Goal: Task Accomplishment & Management: Complete application form

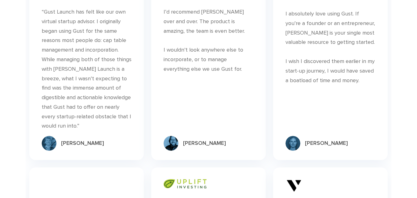
scroll to position [1740, 0]
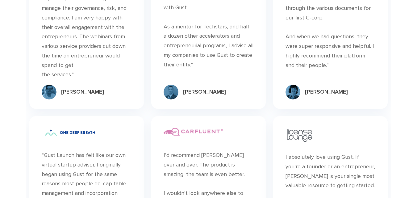
click at [305, 60] on div "“We really felt that the Gust team was by our side as we worked through the var…" at bounding box center [330, 27] width 90 height 85
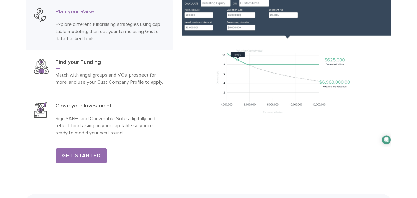
scroll to position [709, 0]
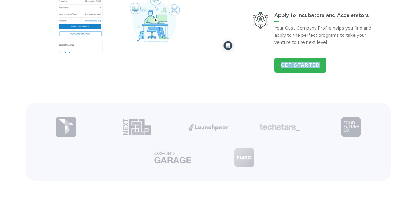
drag, startPoint x: 401, startPoint y: 55, endPoint x: 409, endPoint y: 54, distance: 8.1
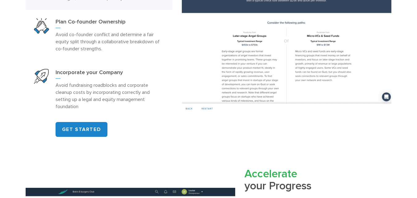
scroll to position [463, 0]
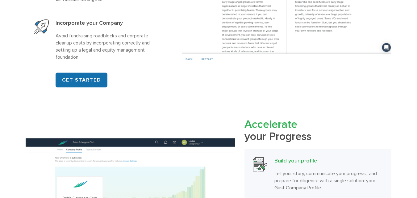
click at [80, 76] on link "GET STARTED" at bounding box center [82, 79] width 52 height 15
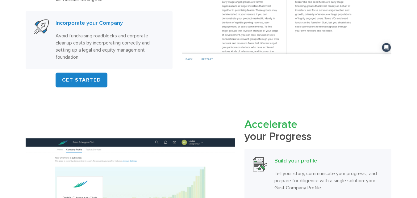
click at [64, 18] on link "Incorporate your Company Avoid fundraising roadblocks and corporate cleanup cos…" at bounding box center [99, 40] width 147 height 58
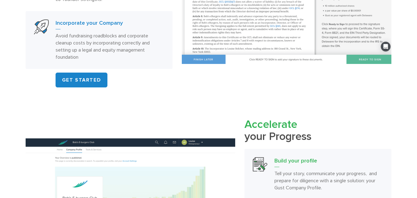
scroll to position [461, 0]
